Goal: Information Seeking & Learning: Learn about a topic

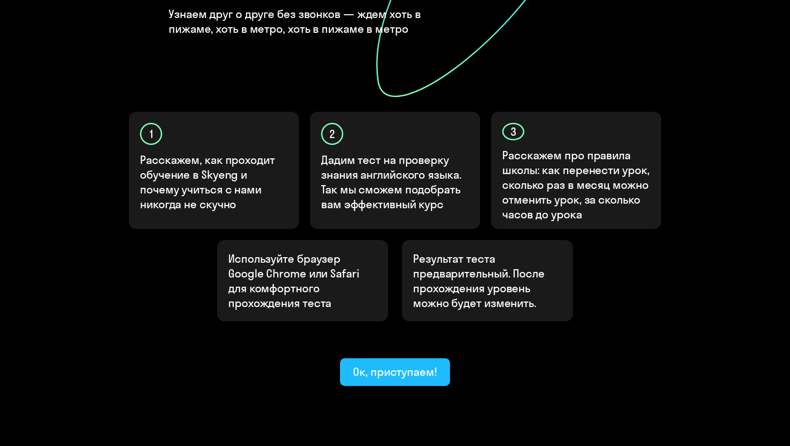
scroll to position [221, 0]
click at [425, 365] on div "Ок, приступаем!" at bounding box center [395, 372] width 84 height 15
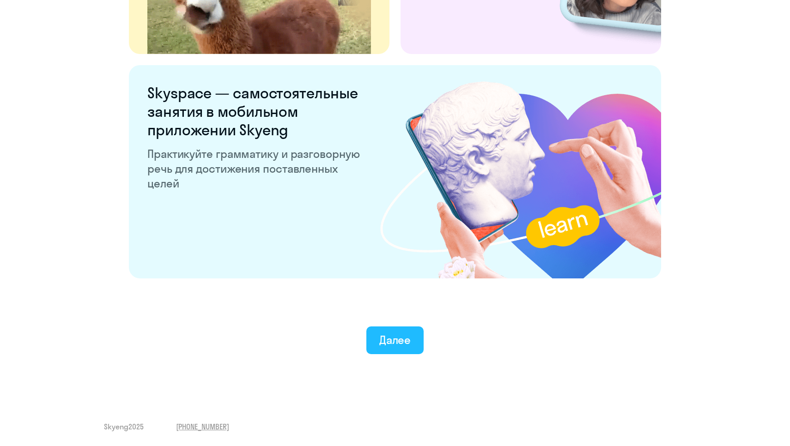
scroll to position [1694, 0]
click at [396, 329] on button "Далее" at bounding box center [395, 340] width 58 height 28
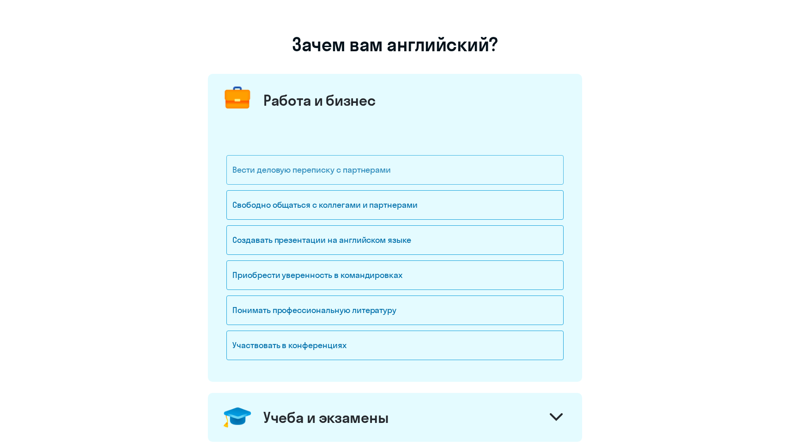
scroll to position [52, 0]
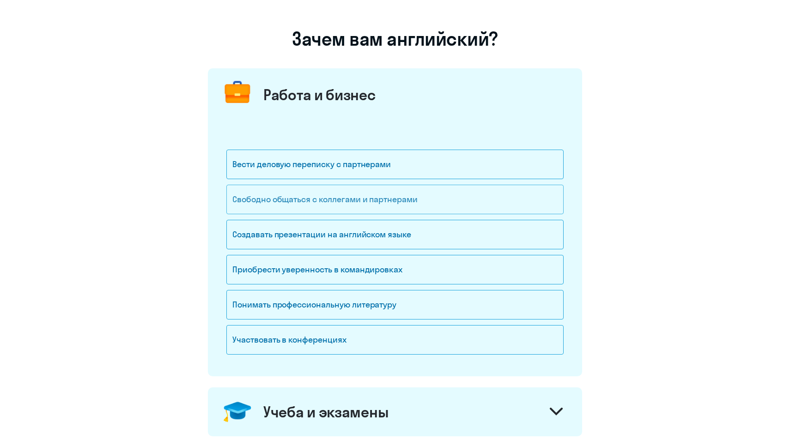
click at [387, 202] on div "Свободно общаться с коллегами и партнерами" at bounding box center [394, 200] width 337 height 30
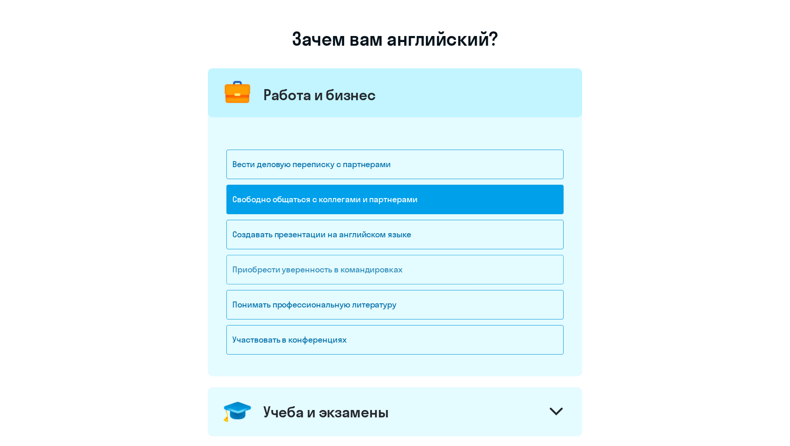
click at [398, 276] on div "Приобрести уверенность в командировках" at bounding box center [394, 270] width 337 height 30
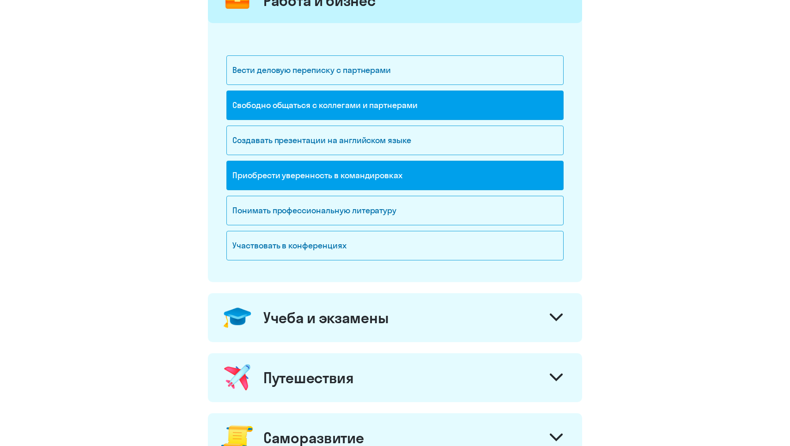
scroll to position [149, 0]
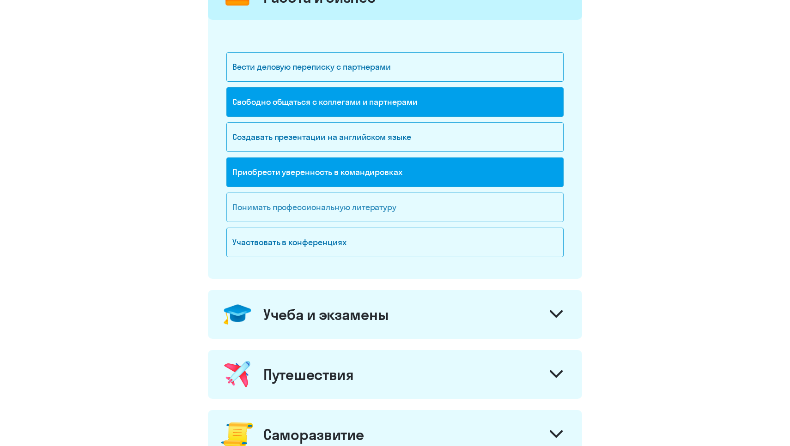
click at [403, 211] on div "Понимать профессиональную литературу" at bounding box center [394, 208] width 337 height 30
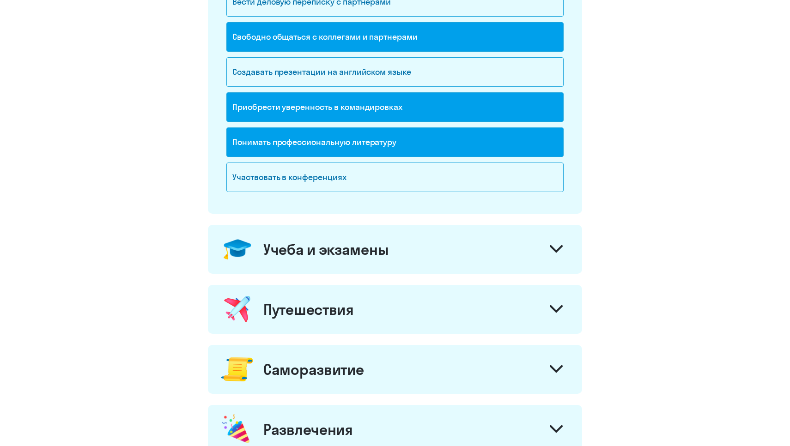
scroll to position [250, 0]
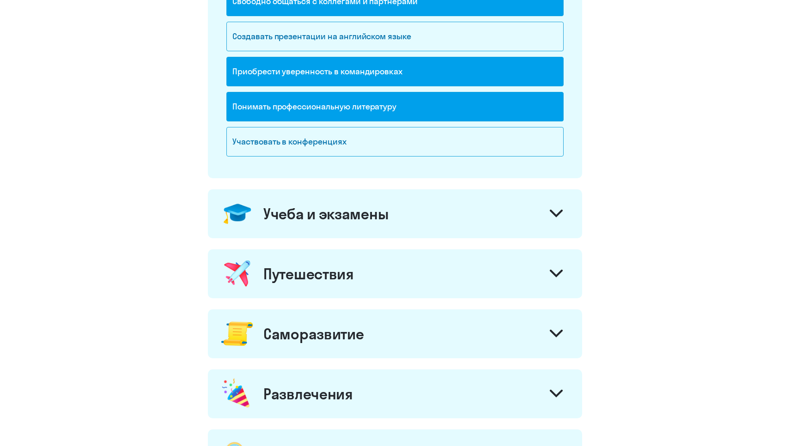
click at [458, 206] on div "Учеба и экзамены" at bounding box center [395, 213] width 374 height 49
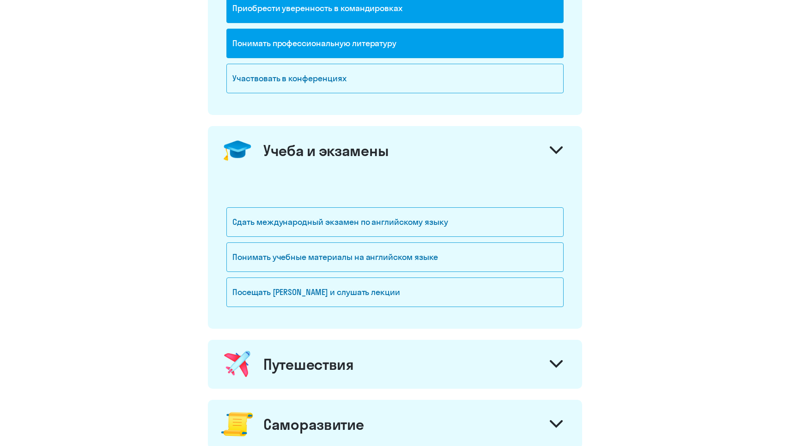
scroll to position [314, 0]
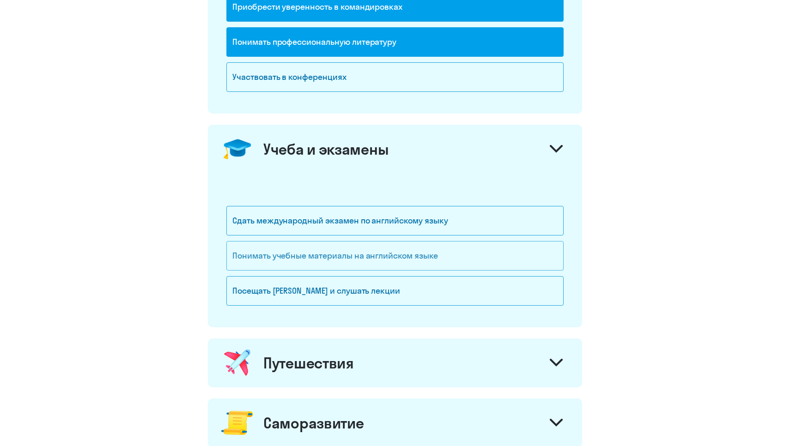
click at [438, 247] on div "Понимать учебные материалы на английском языке" at bounding box center [394, 256] width 337 height 30
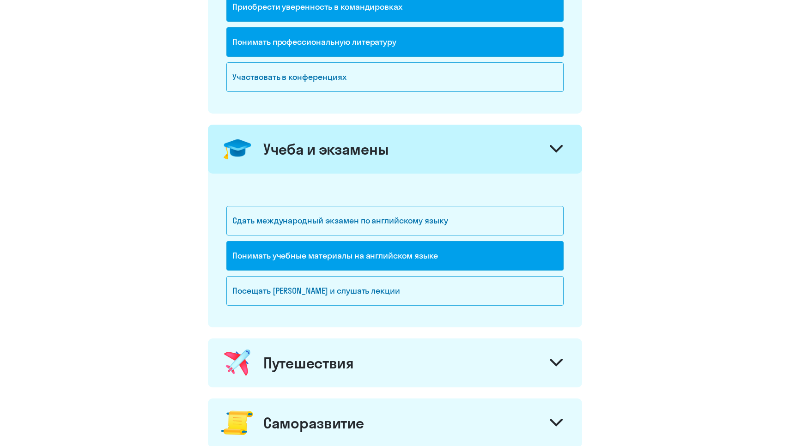
click at [472, 154] on div "Учеба и экзамены" at bounding box center [395, 149] width 374 height 49
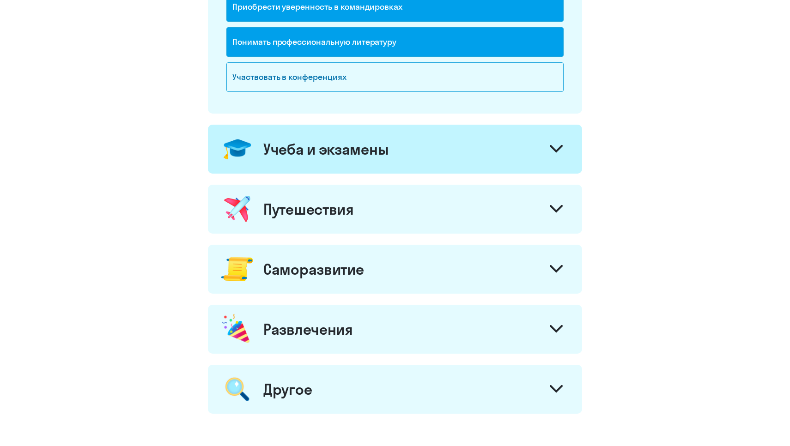
click at [472, 154] on div "Учеба и экзамены" at bounding box center [395, 149] width 374 height 49
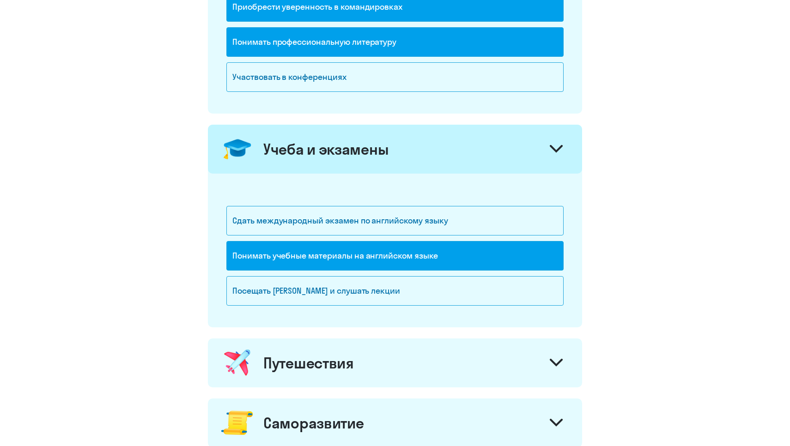
click at [392, 357] on div "Путешествия" at bounding box center [395, 362] width 374 height 49
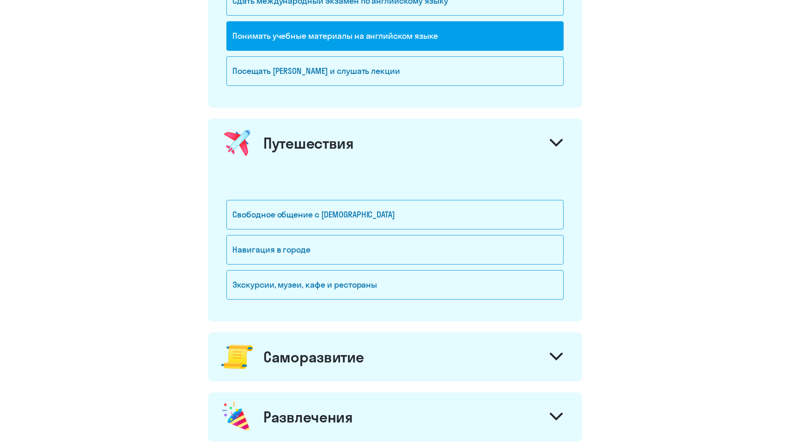
scroll to position [538, 0]
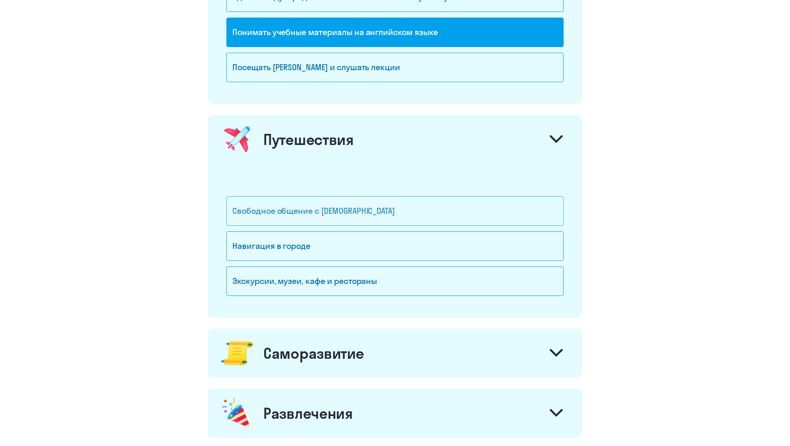
click at [430, 217] on div "Свободное общение с [DEMOGRAPHIC_DATA]" at bounding box center [394, 211] width 337 height 30
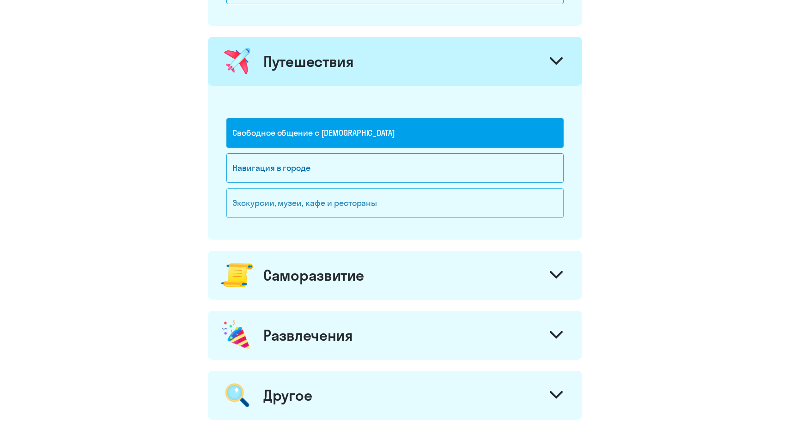
scroll to position [624, 0]
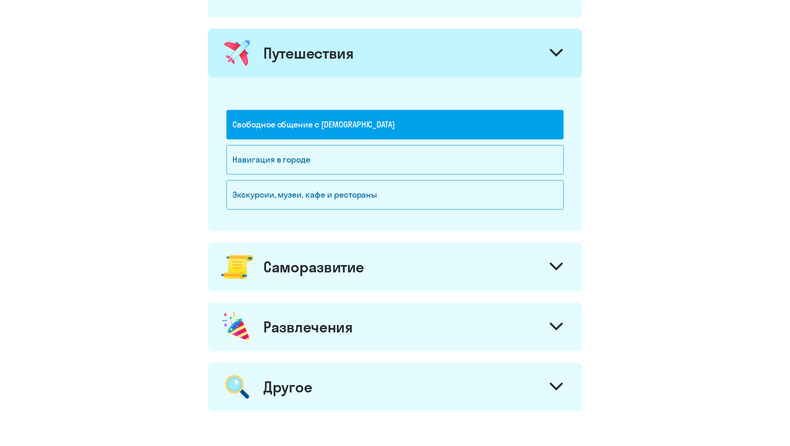
click at [402, 267] on div "Саморазвитие" at bounding box center [395, 266] width 374 height 49
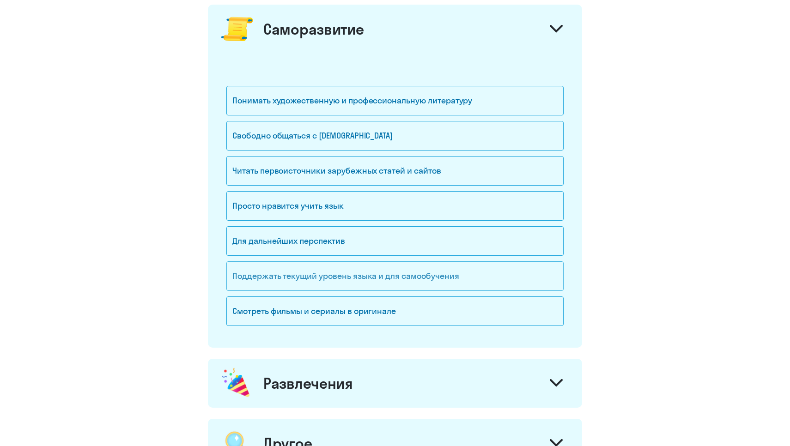
scroll to position [833, 0]
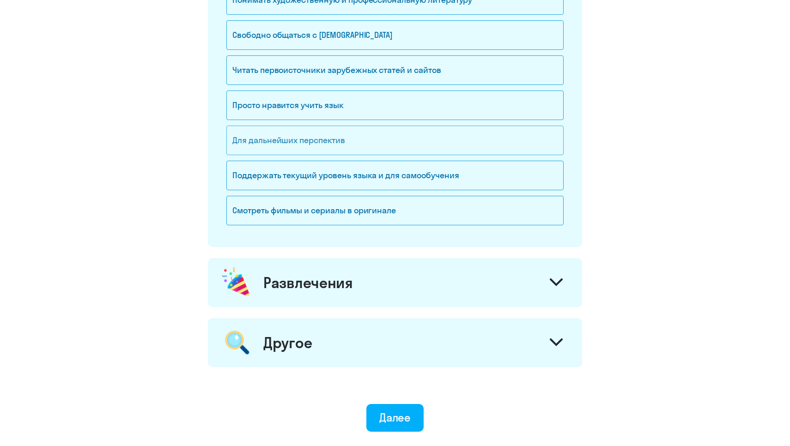
click at [402, 267] on div "Развлечения" at bounding box center [395, 282] width 374 height 49
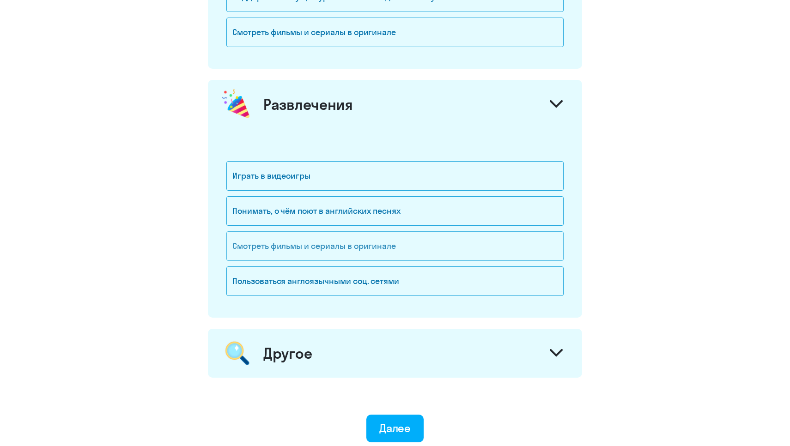
scroll to position [1147, 0]
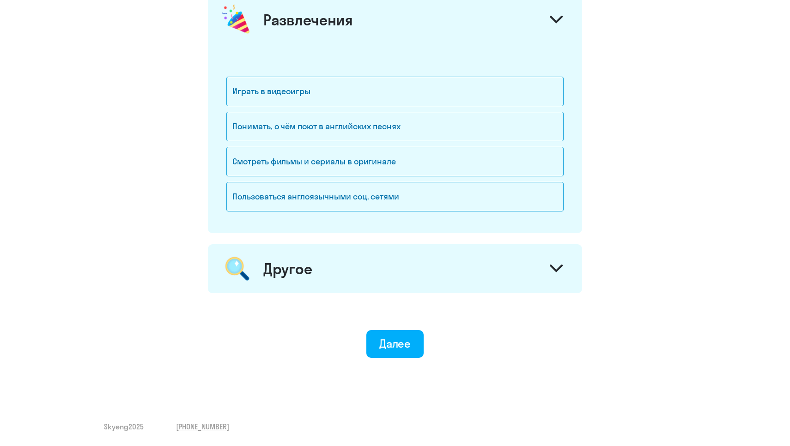
click at [410, 286] on div "Другое" at bounding box center [395, 268] width 374 height 49
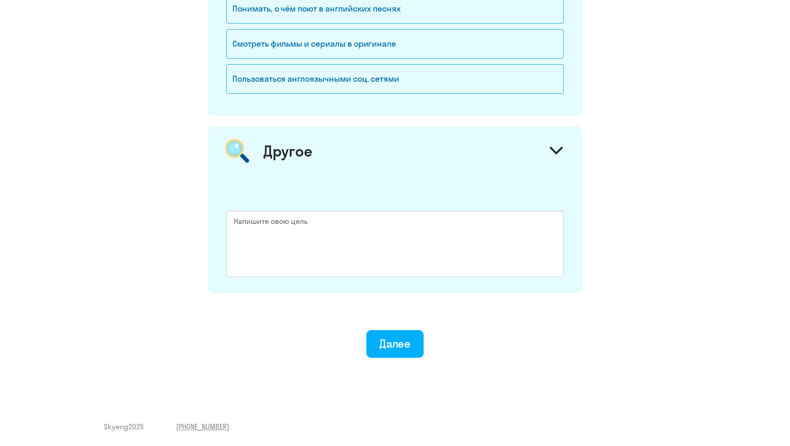
scroll to position [1343, 0]
click at [410, 344] on div "Далее" at bounding box center [395, 343] width 32 height 15
